Goal: Communication & Community: Participate in discussion

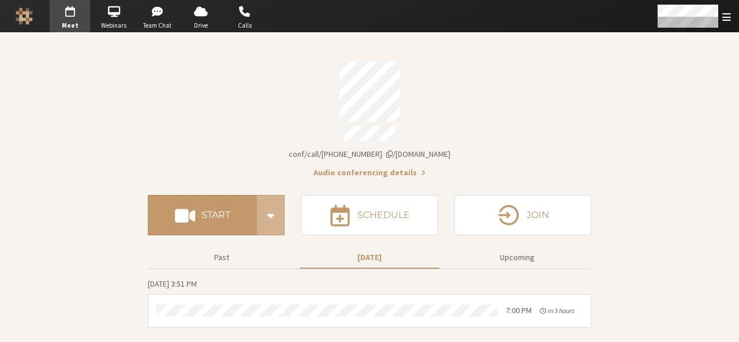
click at [612, 129] on section "Meeting link [DOMAIN_NAME]/conf/call/9168685 Audio conferencing details Start S…" at bounding box center [369, 187] width 739 height 309
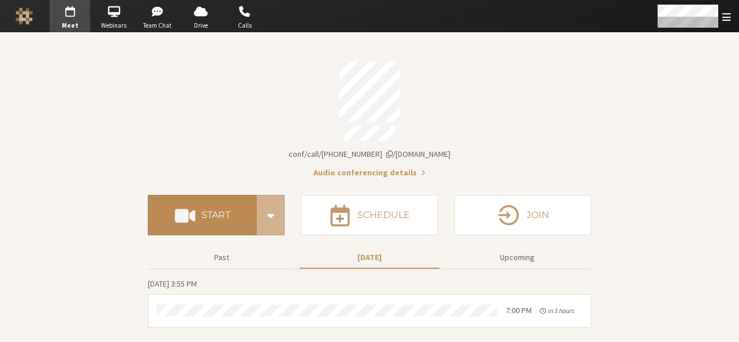
click at [211, 220] on button "Start" at bounding box center [202, 215] width 109 height 40
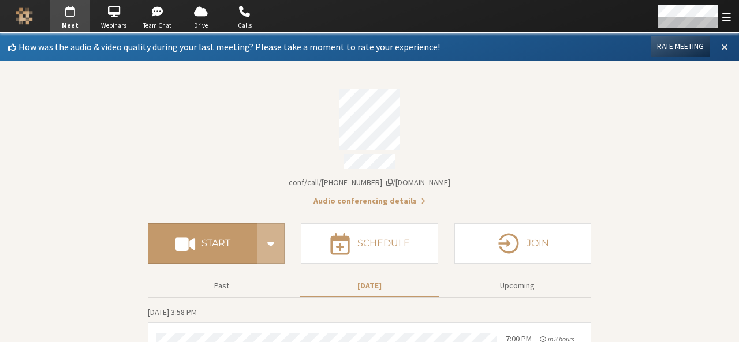
click at [720, 47] on button at bounding box center [724, 47] width 21 height 20
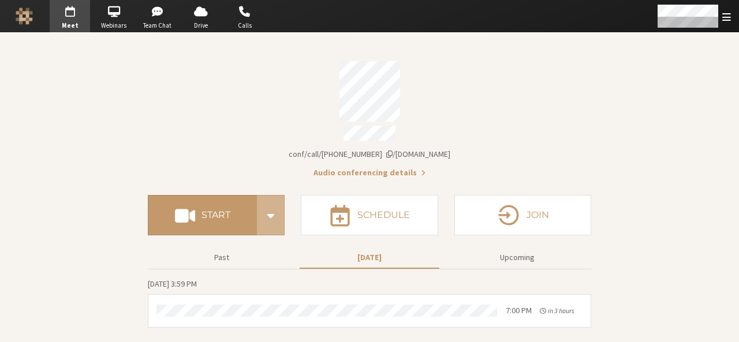
click at [602, 223] on section "Meeting link iotum.callbridge.rocks/conf/call/9168685 Audio conferencing detail…" at bounding box center [369, 187] width 739 height 309
click at [482, 132] on div "Account details" at bounding box center [369, 135] width 443 height 18
click at [655, 192] on section "Meeting link iotum.callbridge.rocks/conf/call/9168685 Audio conferencing detail…" at bounding box center [369, 187] width 739 height 309
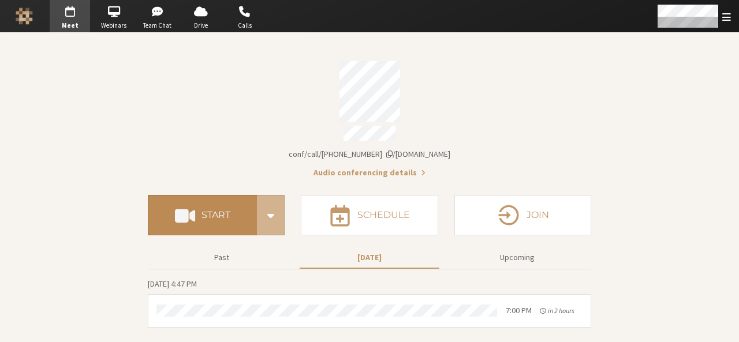
click at [211, 212] on h4 "Start" at bounding box center [215, 215] width 29 height 9
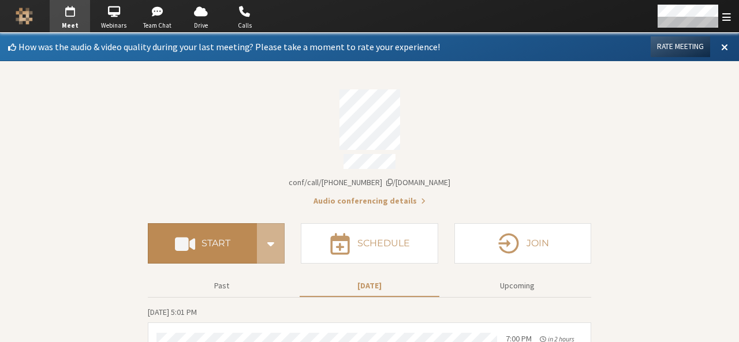
click at [220, 245] on button "Start" at bounding box center [202, 243] width 109 height 40
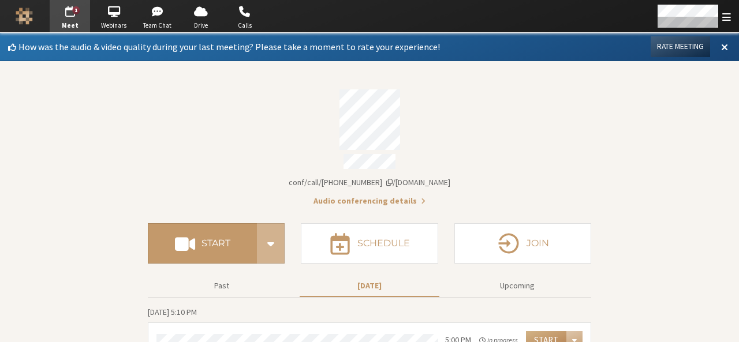
scroll to position [51, 0]
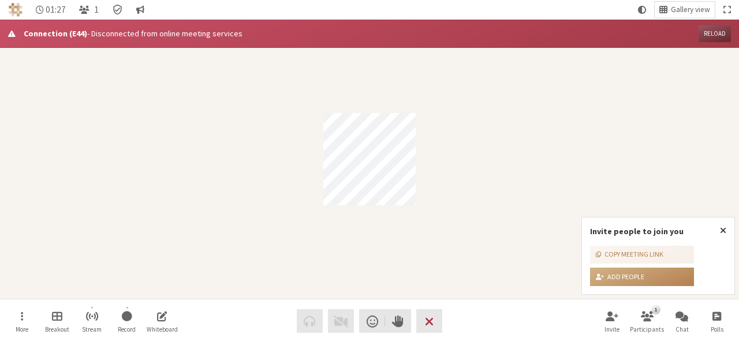
click at [721, 37] on button "Reload" at bounding box center [714, 33] width 32 height 17
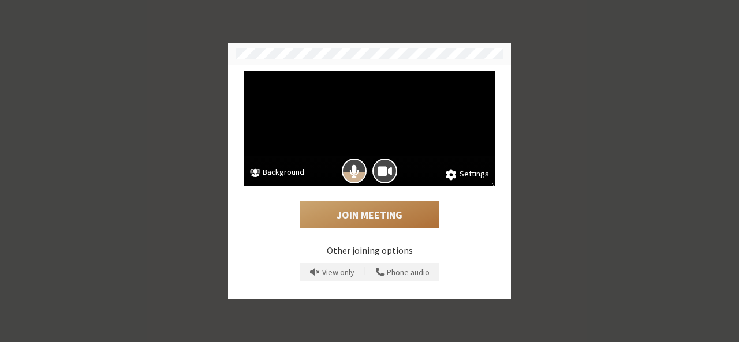
click at [406, 210] on button "Join Meeting" at bounding box center [369, 214] width 138 height 27
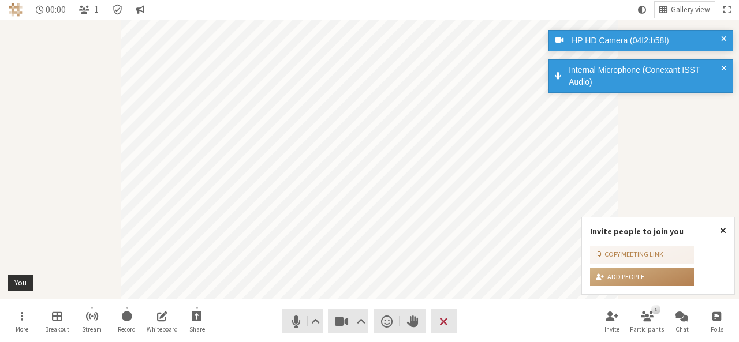
click at [722, 233] on span "Close popover" at bounding box center [723, 230] width 6 height 9
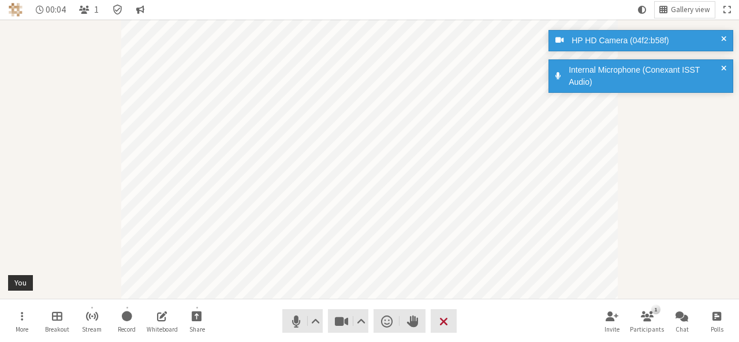
click at [442, 332] on button "Leave" at bounding box center [443, 321] width 26 height 24
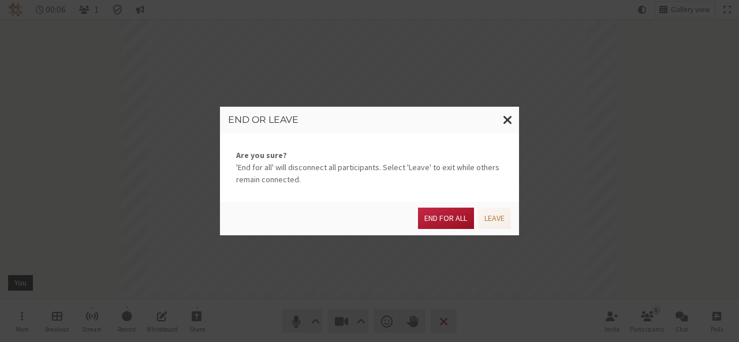
click at [446, 216] on button "End for all" at bounding box center [445, 218] width 55 height 21
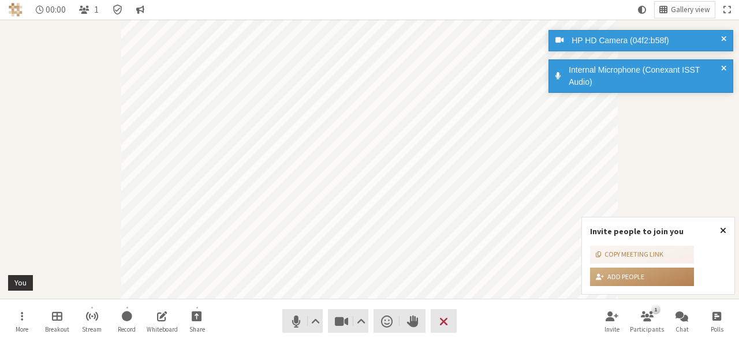
click at [724, 230] on span "Close popover" at bounding box center [723, 230] width 6 height 9
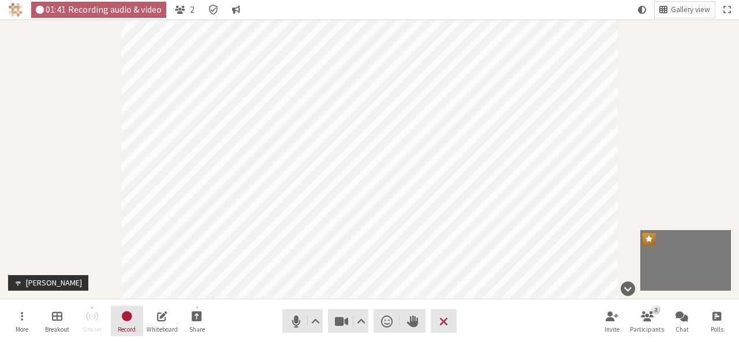
click at [114, 325] on button "Record" at bounding box center [127, 321] width 32 height 31
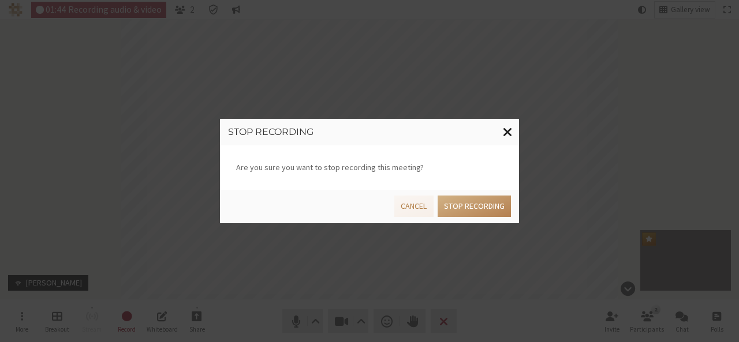
click at [507, 132] on span "Close modal" at bounding box center [508, 132] width 10 height 14
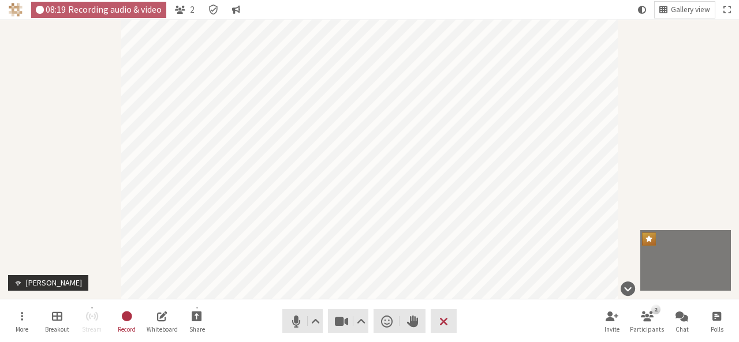
click at [69, 9] on span "Recording audio & video" at bounding box center [114, 10] width 93 height 10
click at [442, 320] on span "End or leave meeting" at bounding box center [443, 321] width 9 height 16
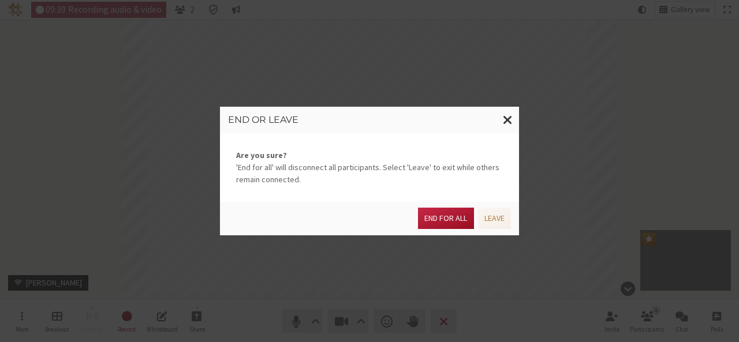
click at [439, 224] on button "End for all" at bounding box center [445, 218] width 55 height 21
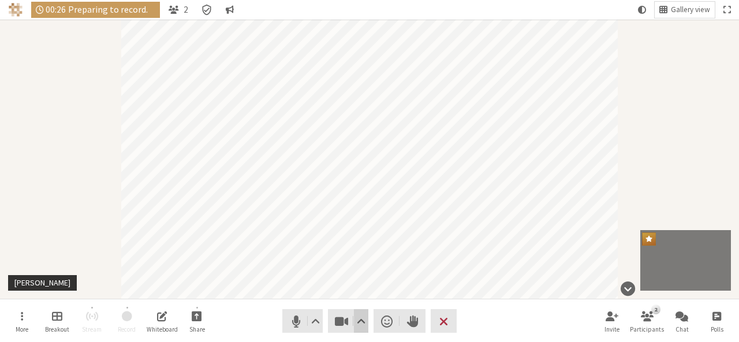
click at [363, 324] on span "Video setting" at bounding box center [361, 321] width 9 height 16
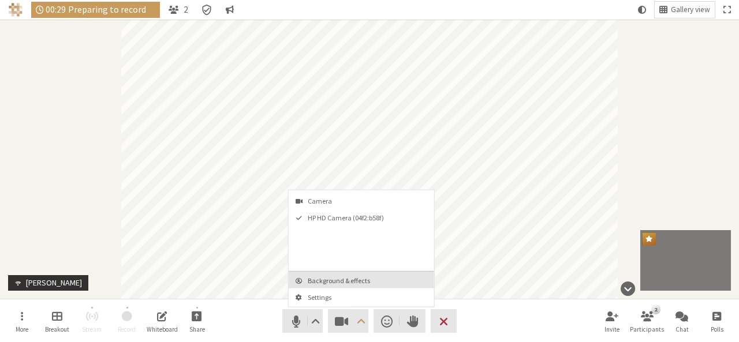
click at [355, 278] on span "Background & effects" at bounding box center [368, 281] width 121 height 8
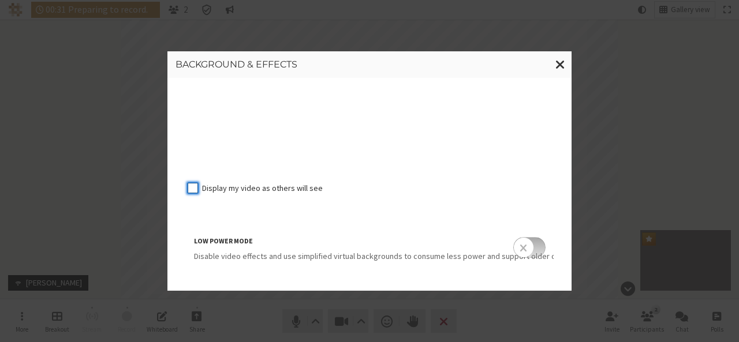
scroll to position [73, 0]
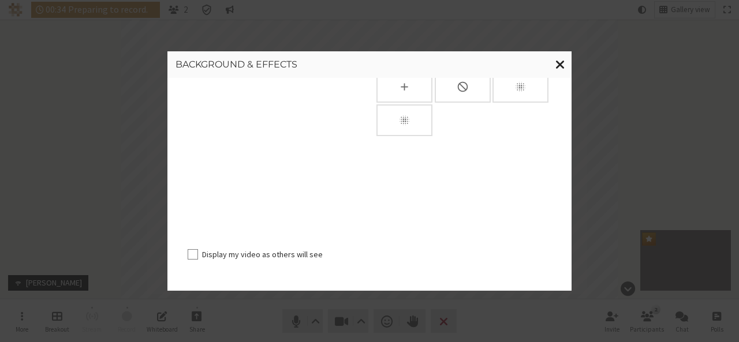
click at [561, 64] on span "Close modal" at bounding box center [560, 64] width 10 height 14
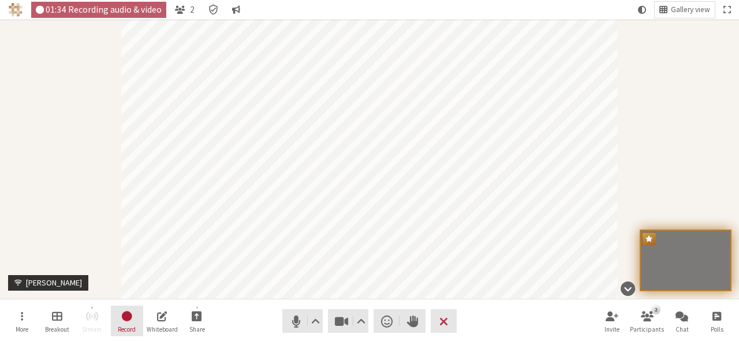
click at [129, 316] on span "Stop recording" at bounding box center [127, 315] width 12 height 13
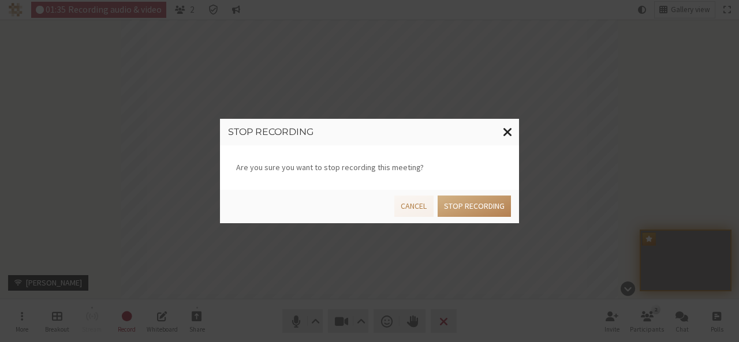
click at [509, 129] on span "Close modal" at bounding box center [508, 132] width 10 height 14
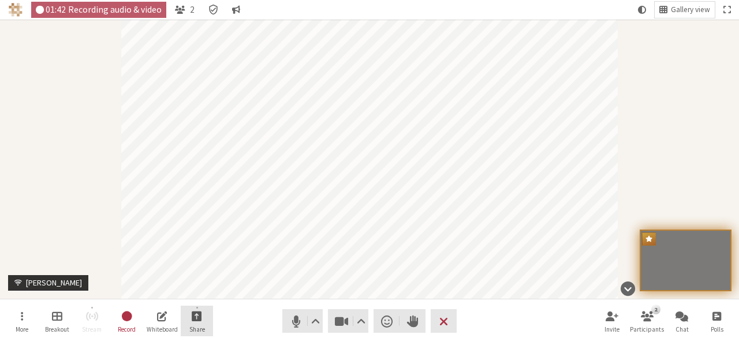
click at [200, 317] on span "Start sharing" at bounding box center [197, 315] width 10 height 13
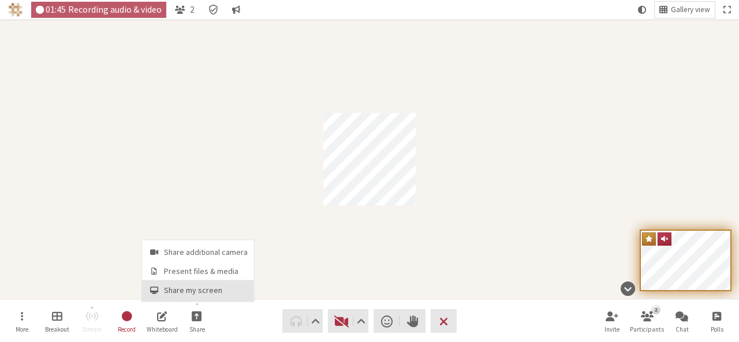
click at [193, 294] on span "Share my screen" at bounding box center [206, 290] width 84 height 9
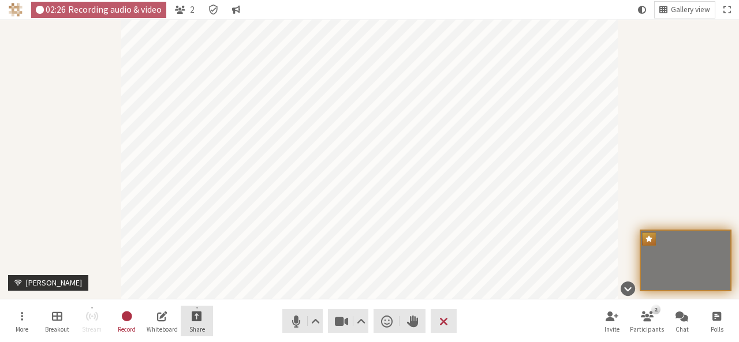
click at [198, 316] on span "Start sharing" at bounding box center [197, 315] width 10 height 13
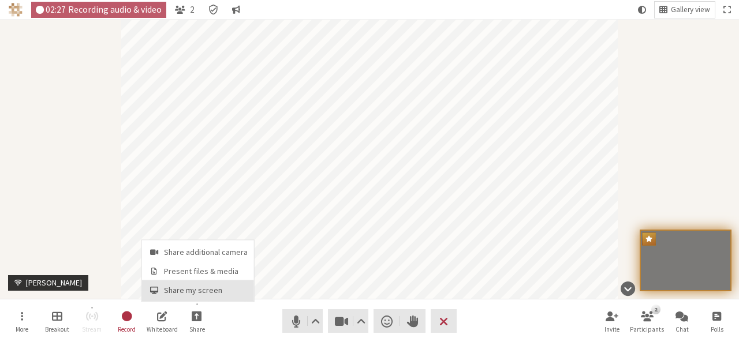
click at [197, 295] on span "Share my screen" at bounding box center [206, 290] width 84 height 9
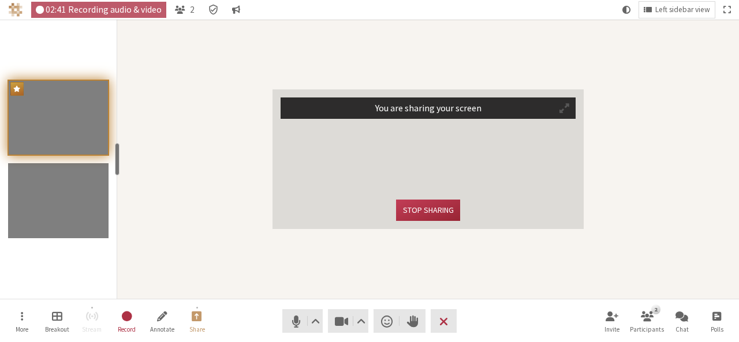
click at [570, 109] on button "Participant" at bounding box center [563, 108] width 21 height 20
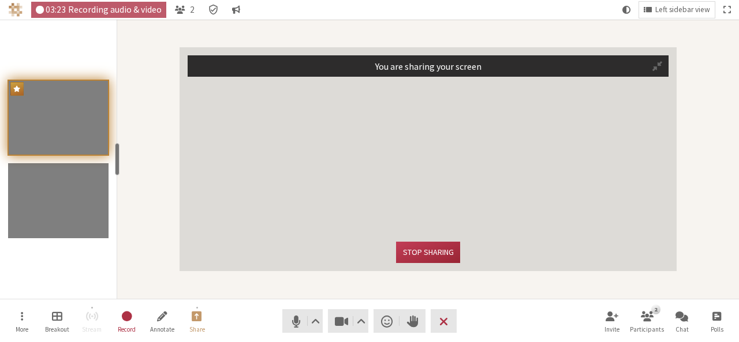
click at [358, 304] on nav "More Breakout Stream Record Annotate Share Audio Video Send a reaction Raise ha…" at bounding box center [369, 320] width 727 height 43
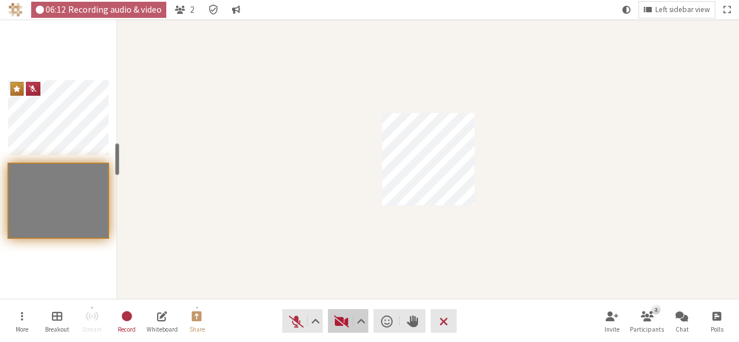
click at [350, 329] on button "Video" at bounding box center [348, 321] width 40 height 24
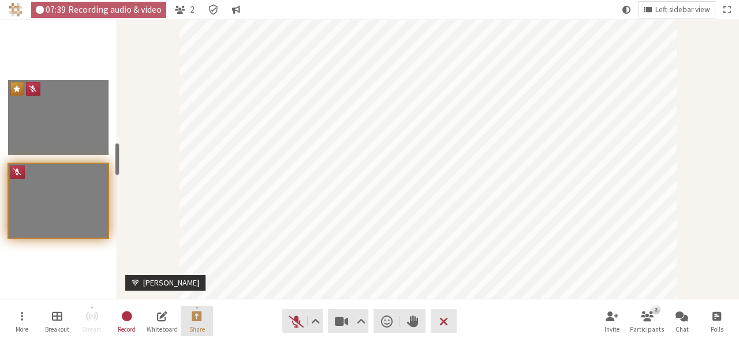
click at [189, 313] on button "Share" at bounding box center [197, 321] width 32 height 31
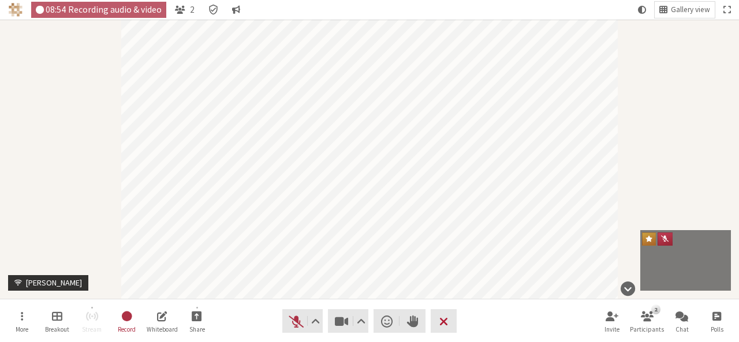
click at [446, 324] on span "End or leave meeting" at bounding box center [443, 321] width 9 height 16
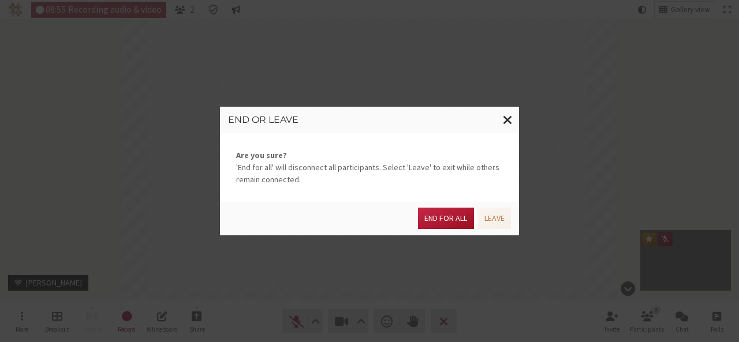
click at [449, 212] on button "End for all" at bounding box center [445, 218] width 55 height 21
